Goal: Task Accomplishment & Management: Complete application form

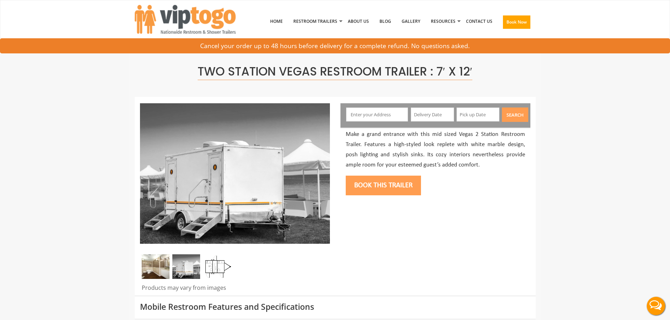
click at [368, 117] on input "text" at bounding box center [377, 115] width 62 height 14
paste input "[GEOGRAPHIC_DATA] [GEOGRAPHIC_DATA]"
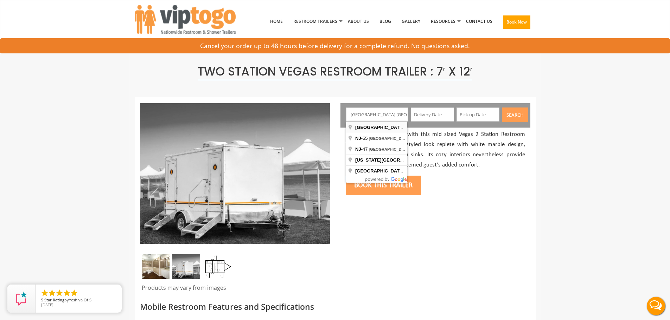
type input "[GEOGRAPHIC_DATA], [GEOGRAPHIC_DATA], [GEOGRAPHIC_DATA]"
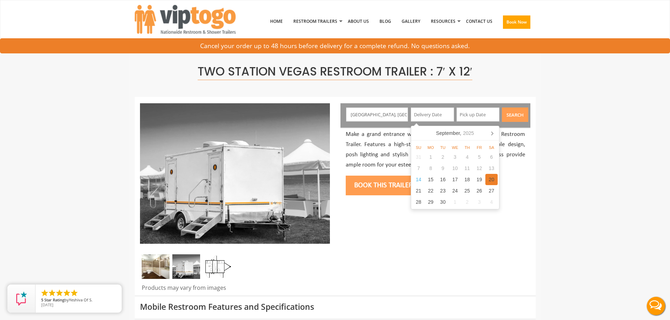
click at [489, 182] on div "20" at bounding box center [491, 179] width 12 height 11
type input "[DATE]"
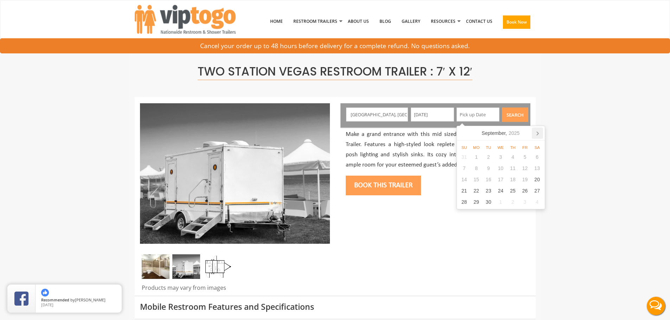
click at [537, 132] on icon at bounding box center [538, 134] width 2 height 4
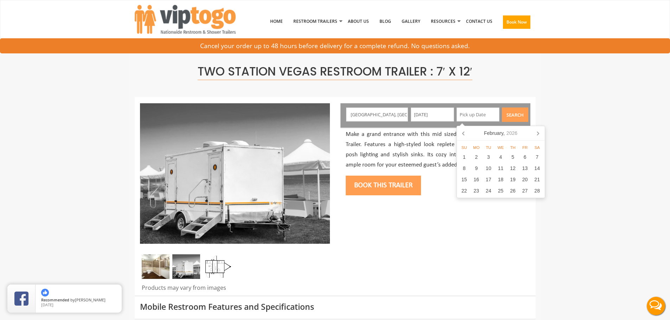
click at [537, 132] on icon at bounding box center [538, 134] width 2 height 4
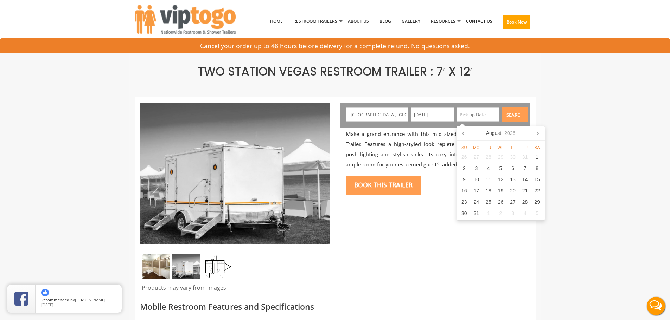
click at [537, 132] on icon at bounding box center [538, 134] width 2 height 4
click at [515, 192] on div "24" at bounding box center [513, 190] width 12 height 11
type input "[DATE]"
click at [515, 115] on button "Search" at bounding box center [515, 115] width 26 height 14
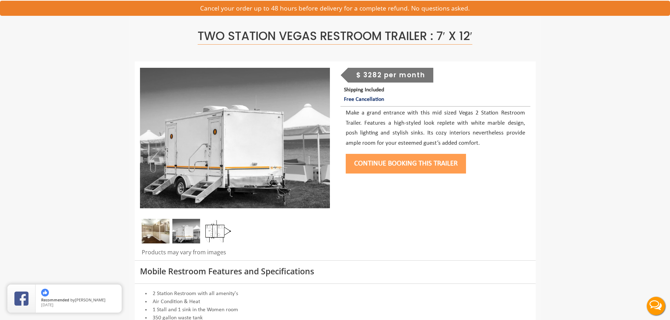
scroll to position [35, 0]
